Goal: Task Accomplishment & Management: Use online tool/utility

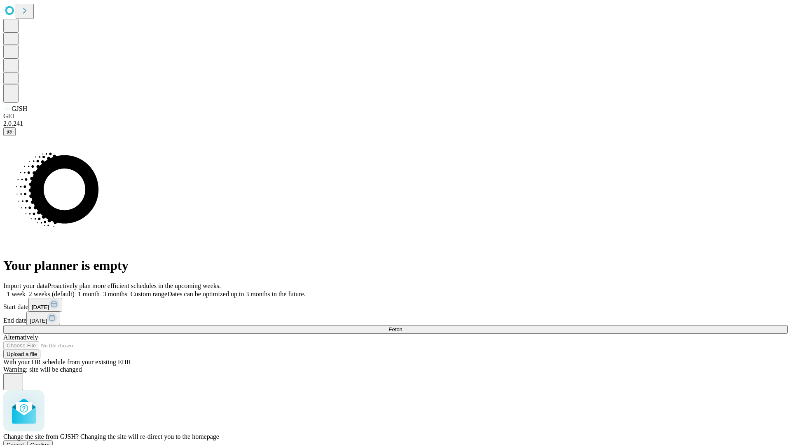
click at [50, 441] on span "Confirm" at bounding box center [39, 444] width 19 height 6
click at [100, 290] on label "1 month" at bounding box center [87, 293] width 25 height 7
click at [402, 326] on span "Fetch" at bounding box center [395, 329] width 14 height 6
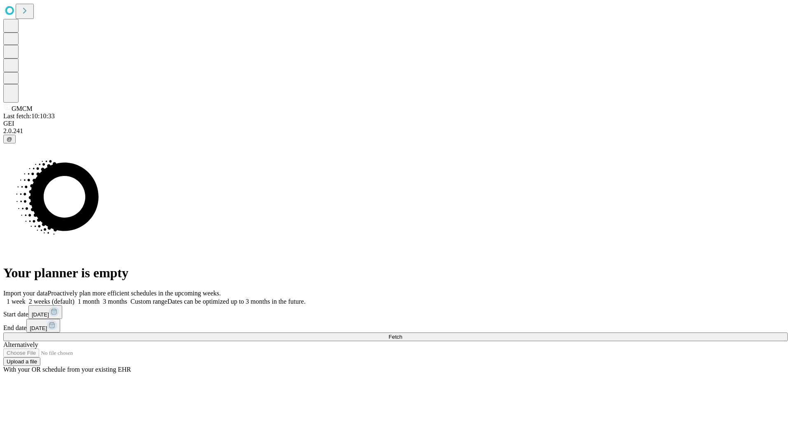
click at [100, 298] on label "1 month" at bounding box center [87, 301] width 25 height 7
click at [402, 334] on span "Fetch" at bounding box center [395, 337] width 14 height 6
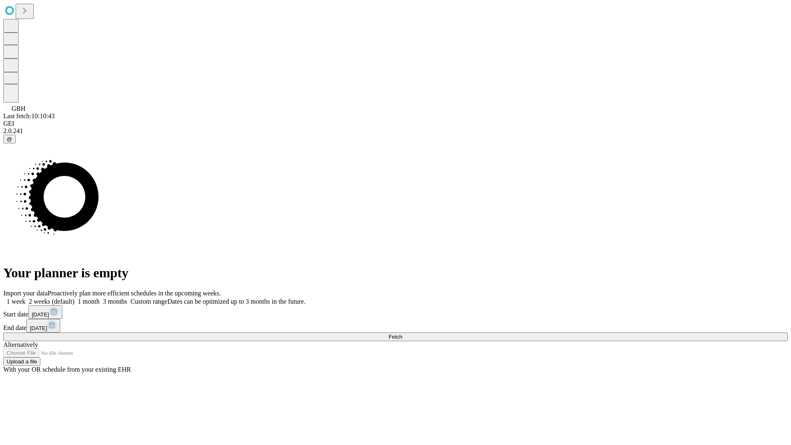
click at [100, 298] on label "1 month" at bounding box center [87, 301] width 25 height 7
click at [402, 334] on span "Fetch" at bounding box center [395, 337] width 14 height 6
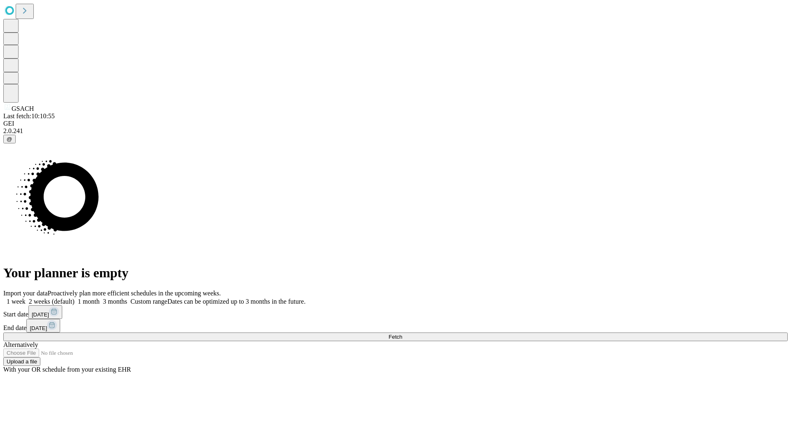
click at [402, 334] on span "Fetch" at bounding box center [395, 337] width 14 height 6
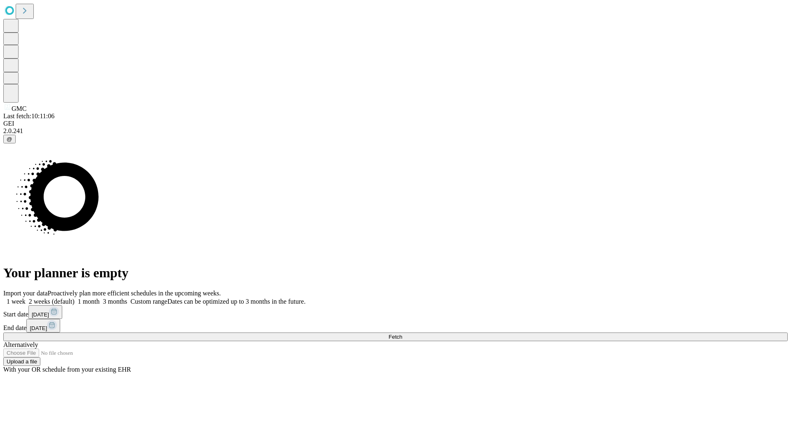
click at [100, 298] on label "1 month" at bounding box center [87, 301] width 25 height 7
click at [402, 334] on span "Fetch" at bounding box center [395, 337] width 14 height 6
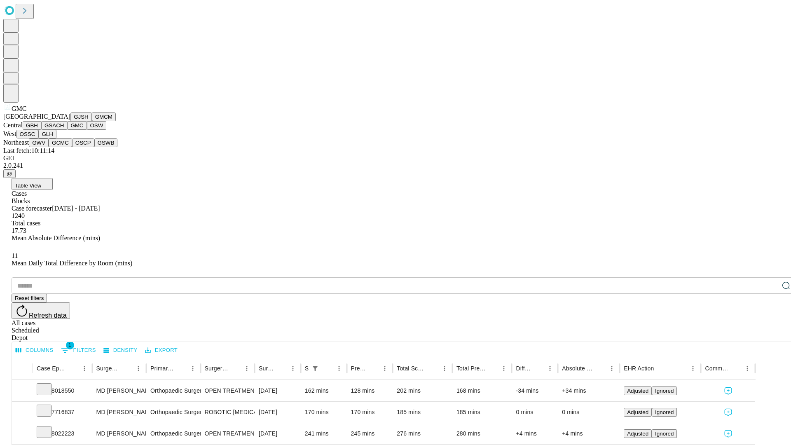
click at [87, 130] on button "OSW" at bounding box center [97, 125] width 20 height 9
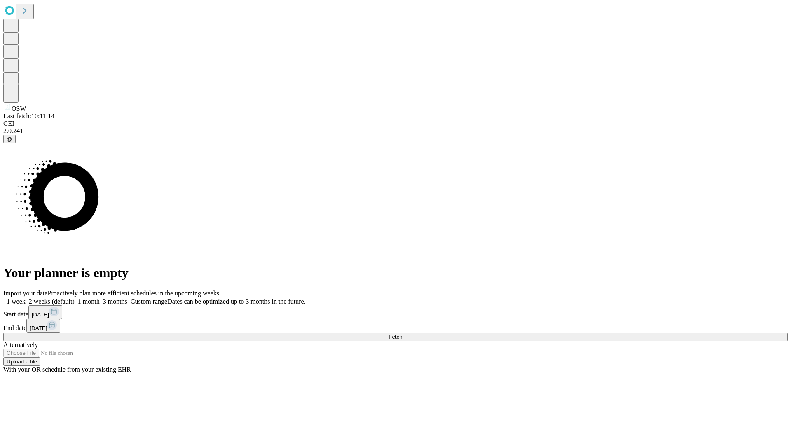
click at [100, 298] on label "1 month" at bounding box center [87, 301] width 25 height 7
click at [402, 334] on span "Fetch" at bounding box center [395, 337] width 14 height 6
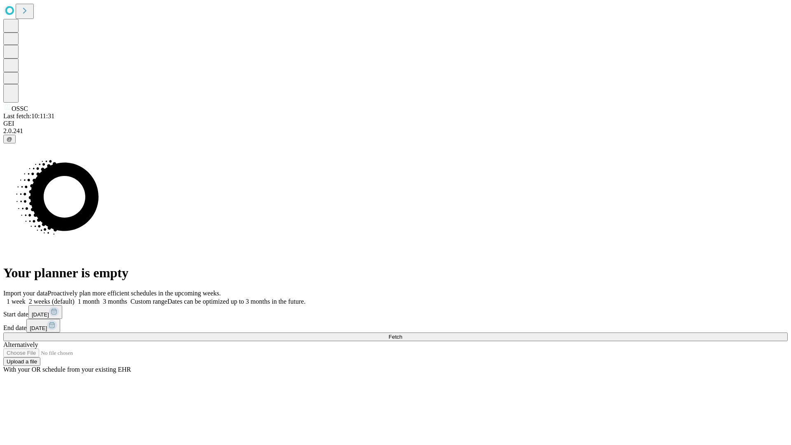
click at [100, 298] on label "1 month" at bounding box center [87, 301] width 25 height 7
click at [402, 334] on span "Fetch" at bounding box center [395, 337] width 14 height 6
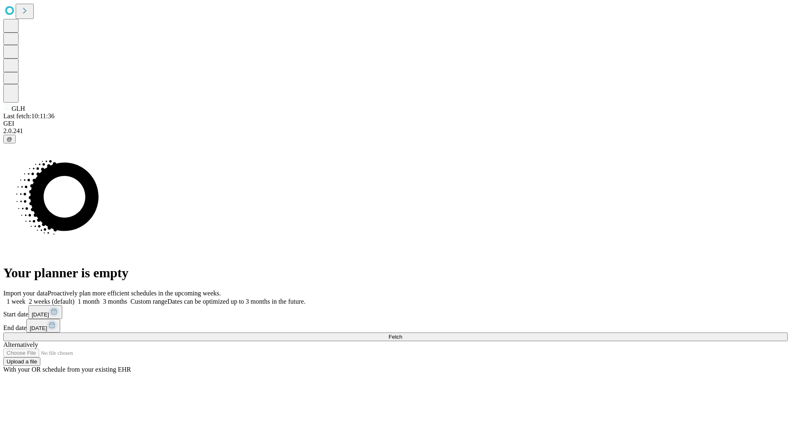
click at [100, 298] on label "1 month" at bounding box center [87, 301] width 25 height 7
click at [402, 334] on span "Fetch" at bounding box center [395, 337] width 14 height 6
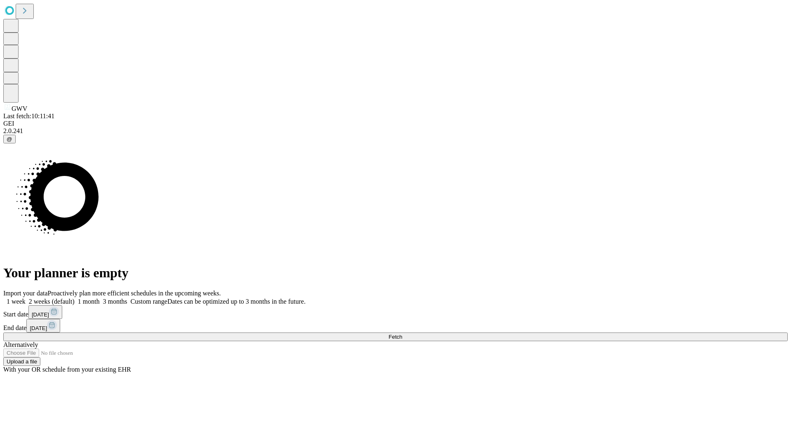
click at [402, 334] on span "Fetch" at bounding box center [395, 337] width 14 height 6
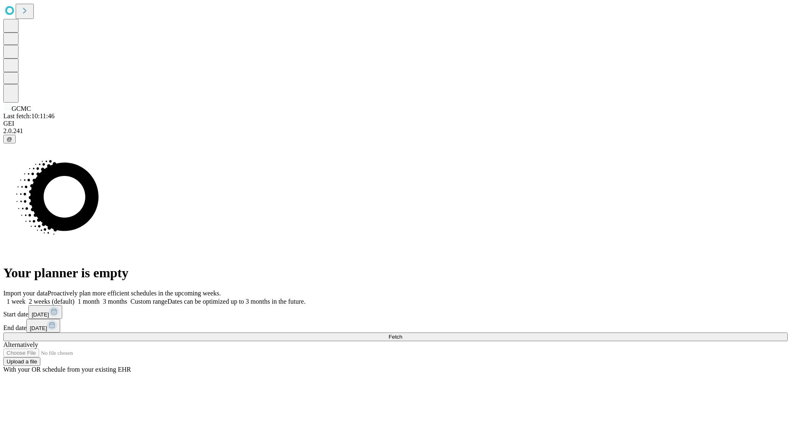
click at [100, 298] on label "1 month" at bounding box center [87, 301] width 25 height 7
click at [402, 334] on span "Fetch" at bounding box center [395, 337] width 14 height 6
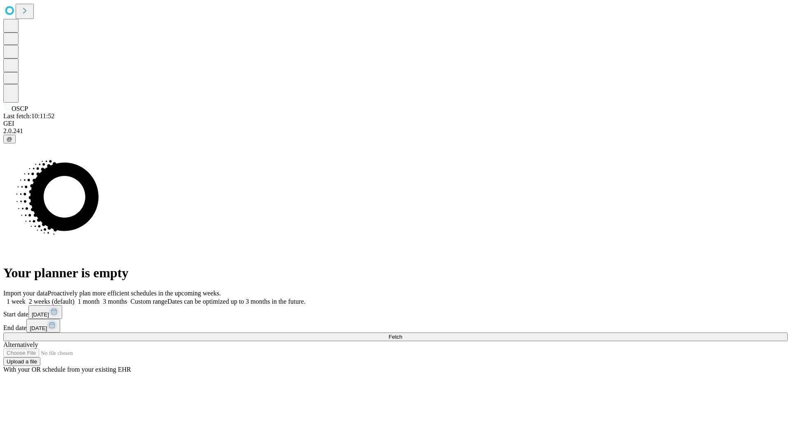
click at [100, 298] on label "1 month" at bounding box center [87, 301] width 25 height 7
click at [402, 334] on span "Fetch" at bounding box center [395, 337] width 14 height 6
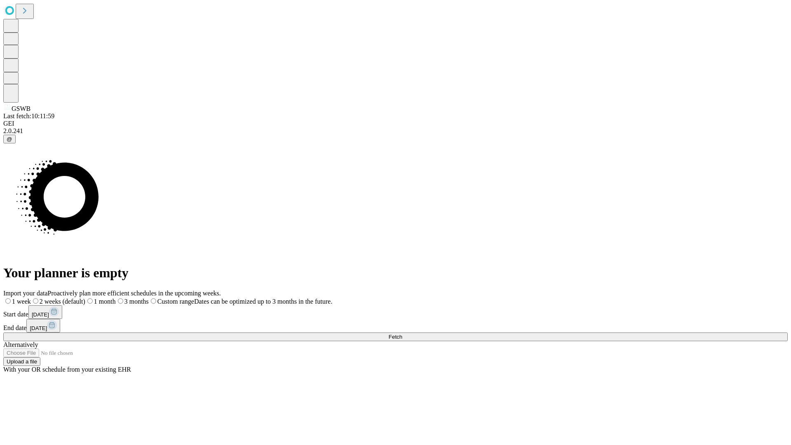
click at [116, 298] on label "1 month" at bounding box center [100, 301] width 30 height 7
click at [402, 334] on span "Fetch" at bounding box center [395, 337] width 14 height 6
